Goal: Task Accomplishment & Management: Use online tool/utility

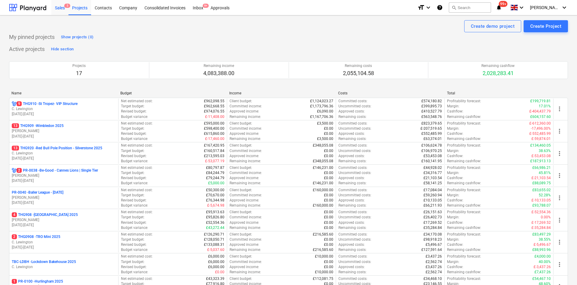
click at [63, 5] on div "Sales 5" at bounding box center [59, 7] width 17 height 15
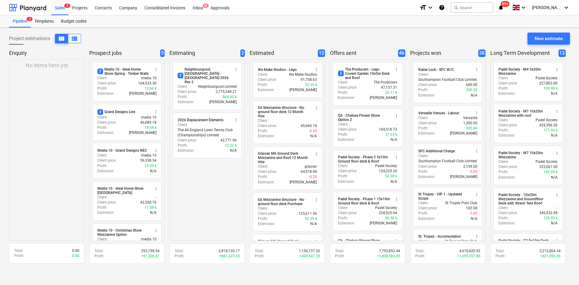
click at [122, 39] on div "Project estimations view_column view_list New estimate" at bounding box center [289, 41] width 561 height 17
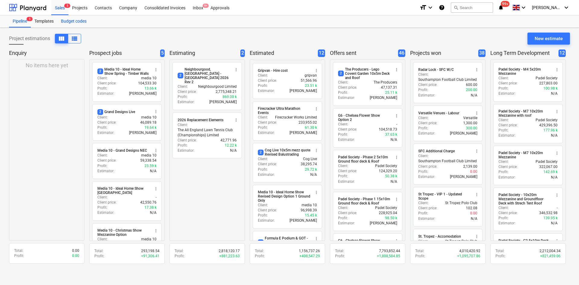
click at [67, 21] on div "Budget codes" at bounding box center [73, 21] width 33 height 12
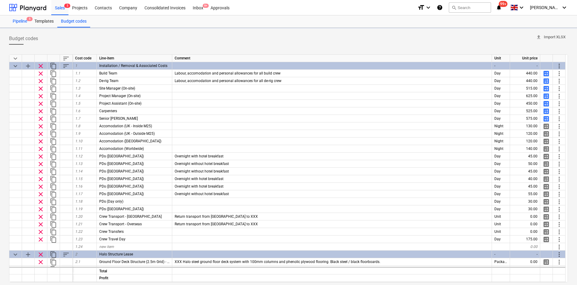
click at [18, 20] on div "Pipeline 5" at bounding box center [20, 21] width 22 height 12
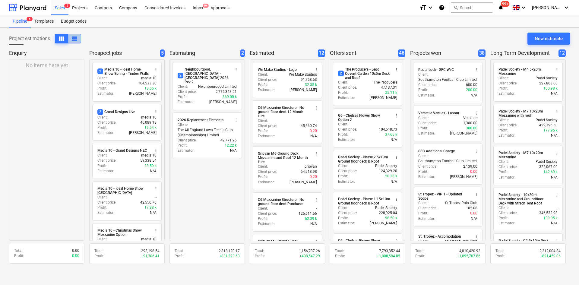
click at [75, 36] on span "view_list" at bounding box center [74, 38] width 7 height 7
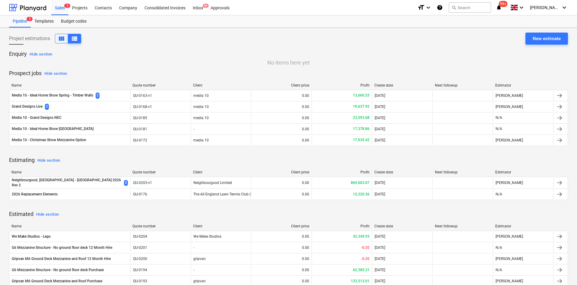
drag, startPoint x: 4, startPoint y: 158, endPoint x: 11, endPoint y: 40, distance: 118.2
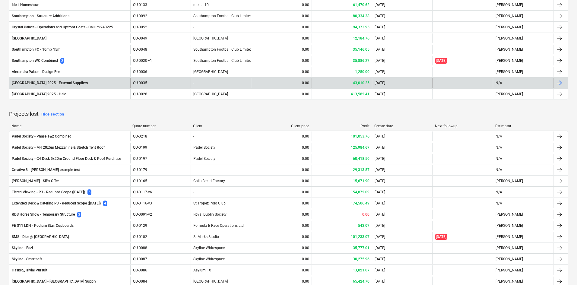
scroll to position [1723, 0]
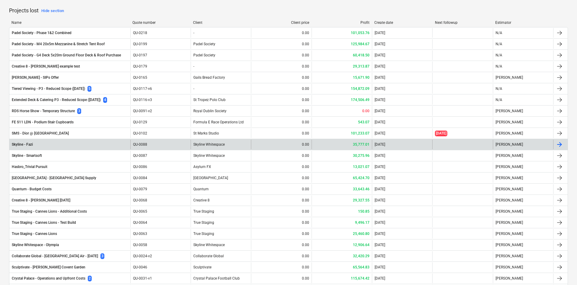
click at [45, 142] on div "Skyline - Fazi" at bounding box center [69, 145] width 121 height 10
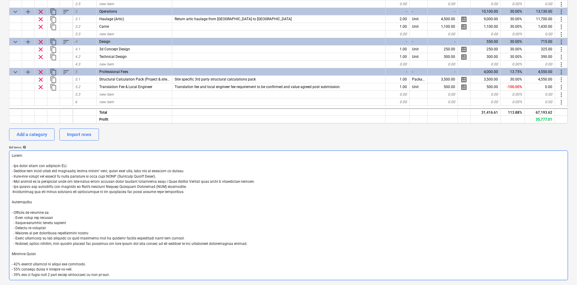
scroll to position [30, 0]
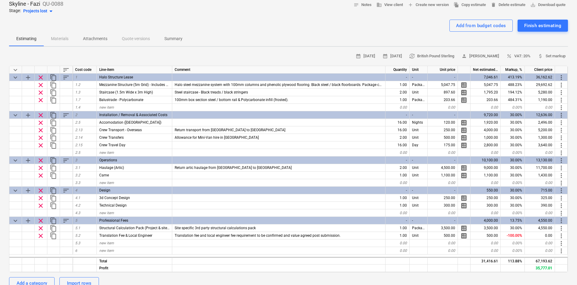
type textarea "x"
